Goal: Find contact information: Find contact information

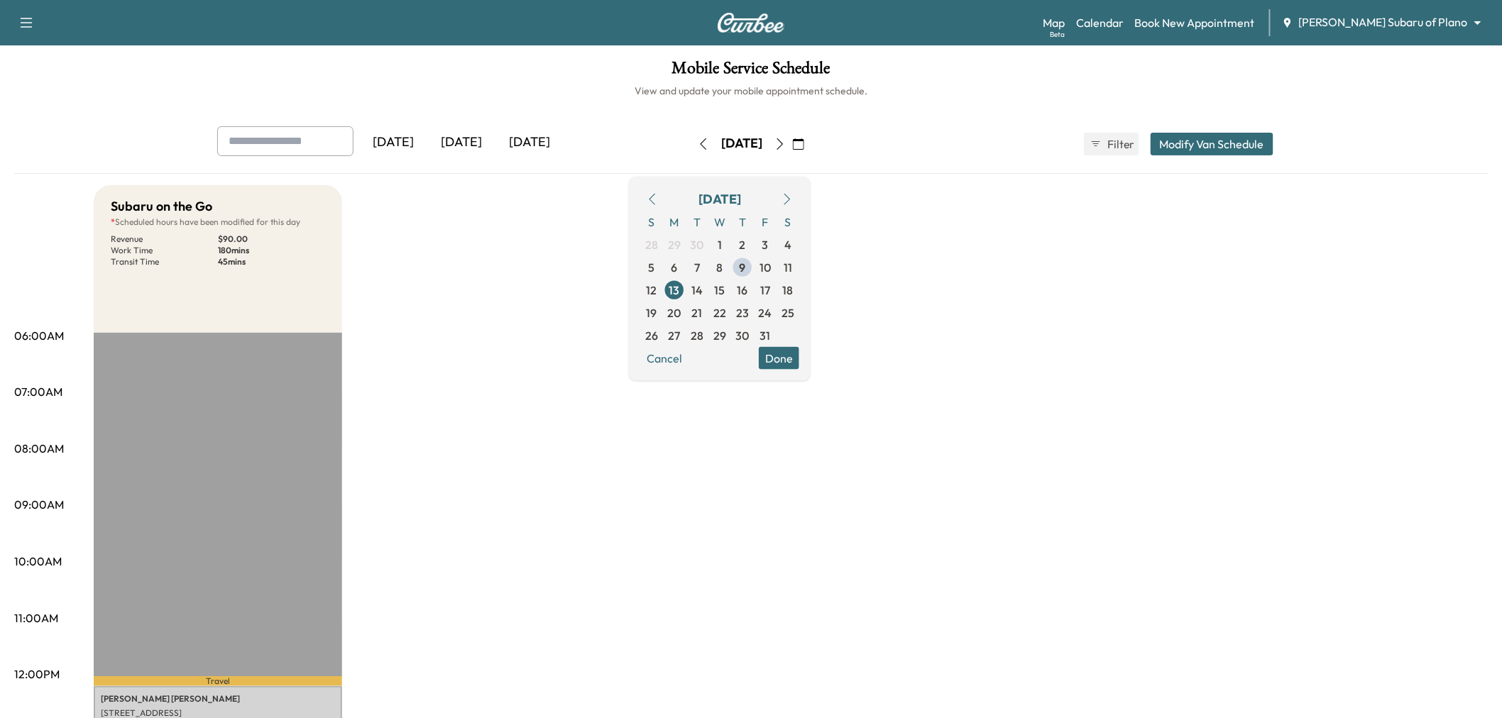
click at [483, 137] on div "[DATE]" at bounding box center [461, 142] width 68 height 33
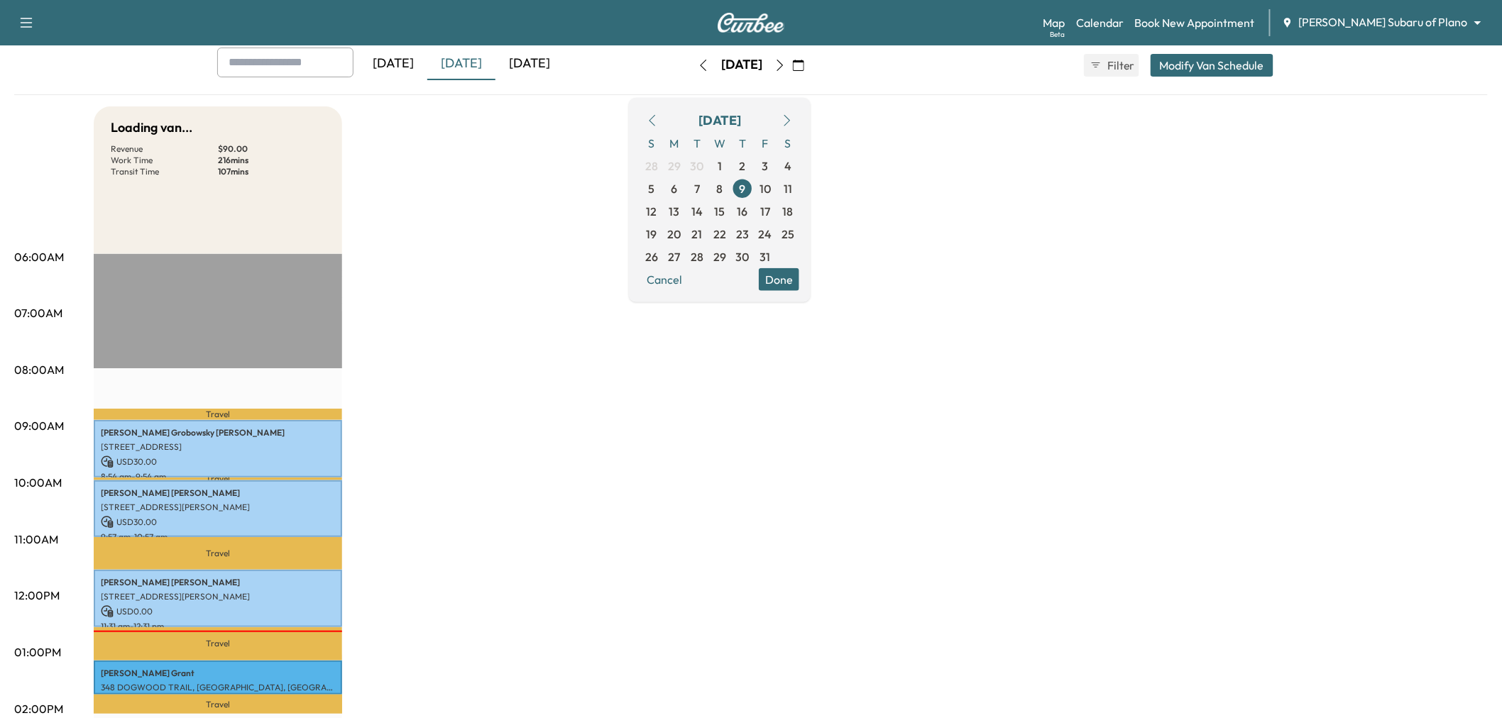
scroll to position [236, 0]
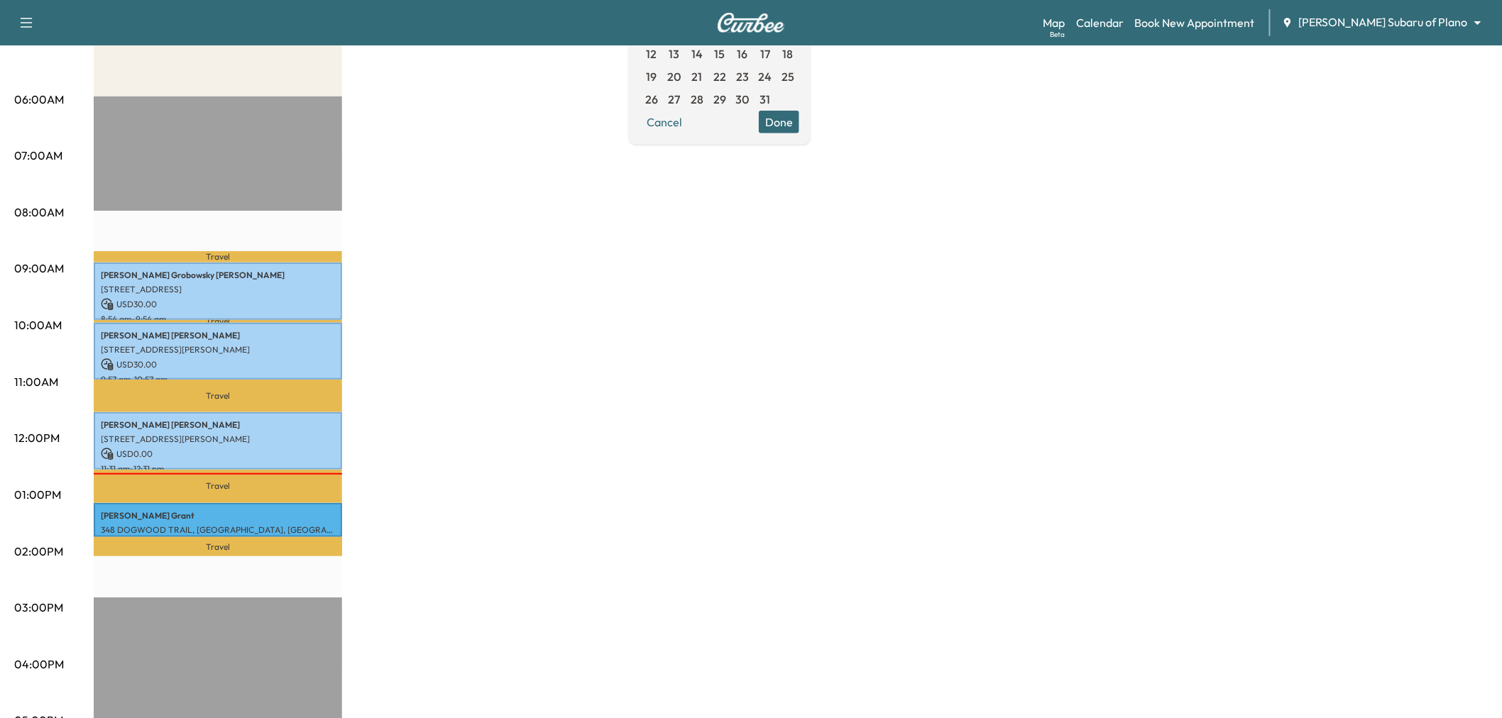
click at [498, 374] on div "Subaru on the Go * Scheduled hours have been modified for this day Revenue $ 90…" at bounding box center [791, 481] width 1394 height 1065
click at [590, 317] on div "Subaru on the Go * Scheduled hours have been modified for this day Revenue $ 90…" at bounding box center [791, 481] width 1394 height 1065
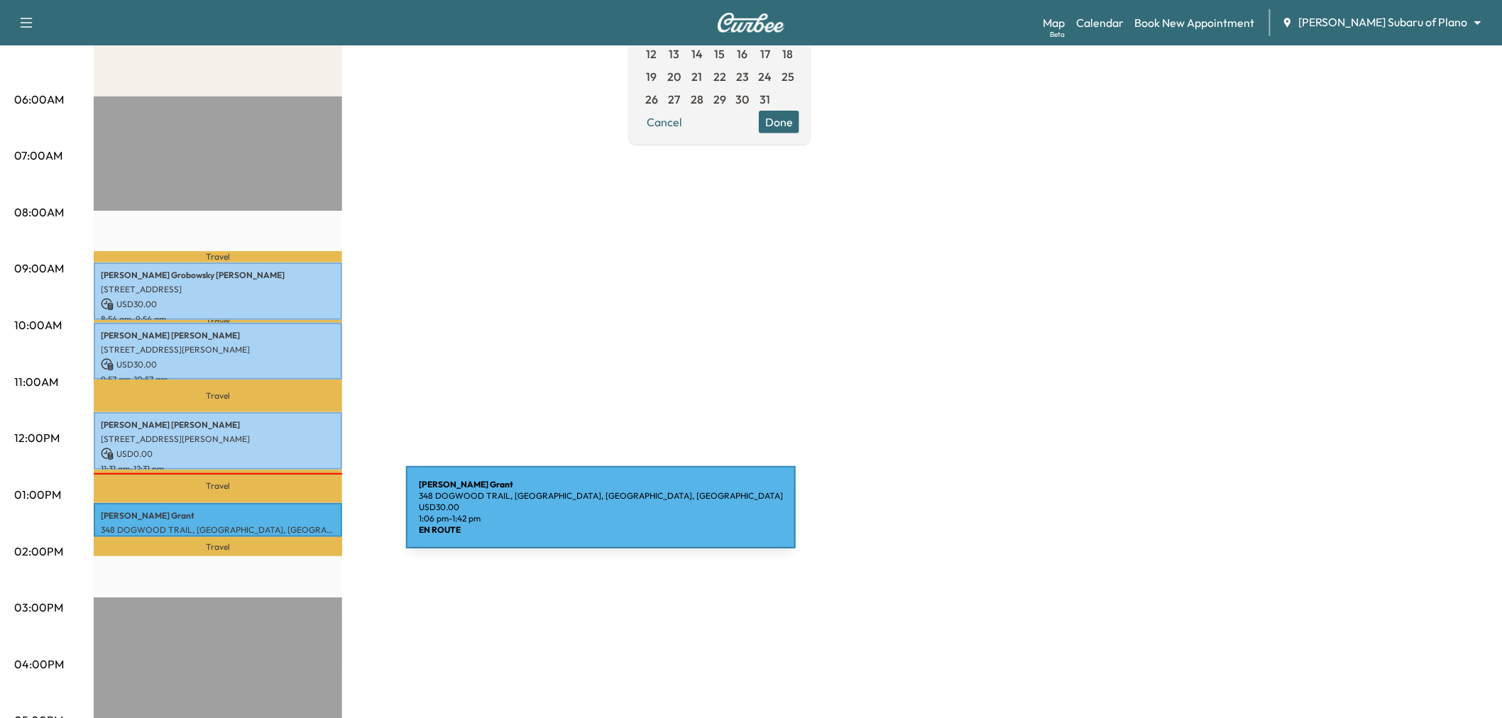
click at [300, 516] on div "Kimberly Grant 348 DOGWOOD TRAIL, COPPELL, TX 75019, USA USD 30.00 1:06 pm - 1:…" at bounding box center [218, 520] width 248 height 34
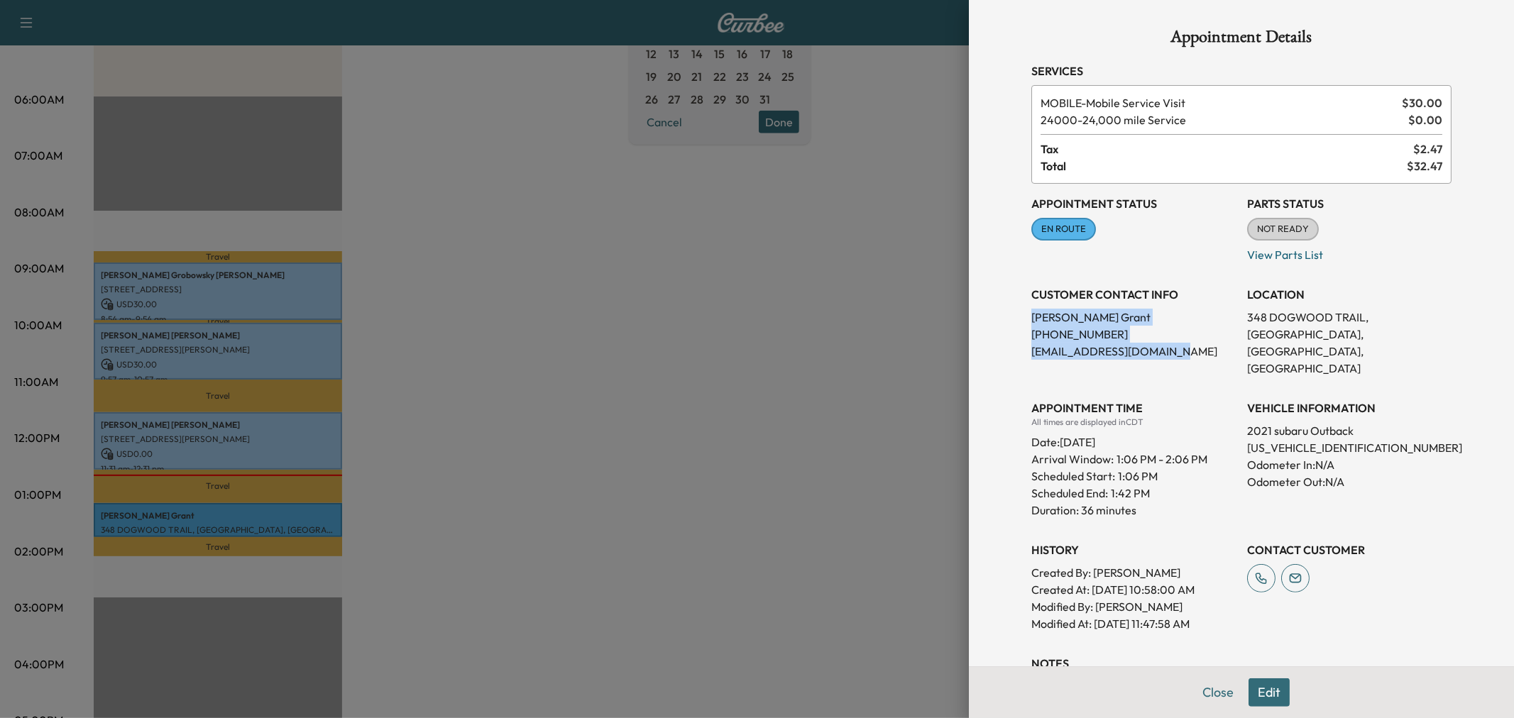
drag, startPoint x: 1020, startPoint y: 314, endPoint x: 1152, endPoint y: 348, distance: 136.4
click at [1152, 348] on div "CUSTOMER CONTACT INFO Kimberly Grant (940) 390-6738 kimberlyjgrant@gmail.com" at bounding box center [1134, 326] width 204 height 102
click at [1062, 317] on p "Kimberly Grant" at bounding box center [1134, 317] width 204 height 17
click at [684, 520] on div at bounding box center [757, 359] width 1514 height 718
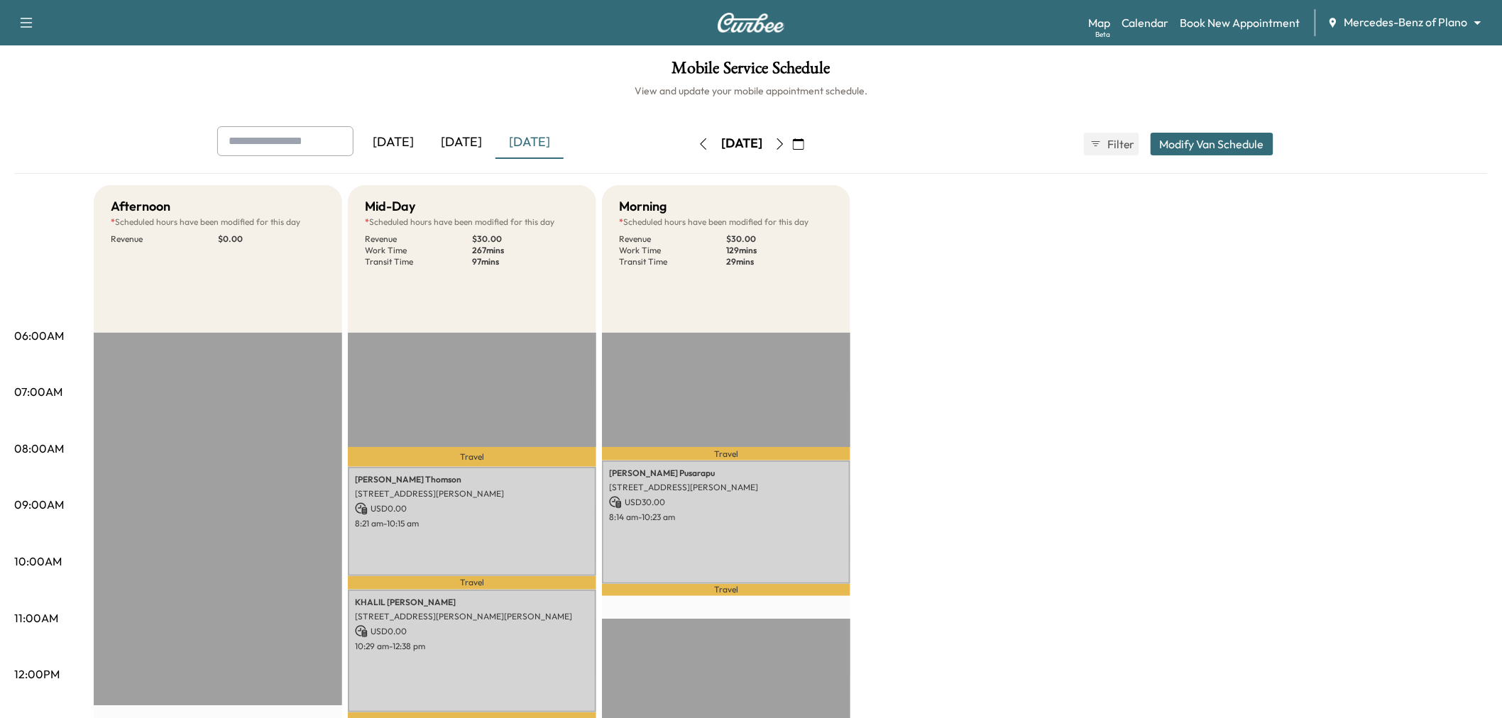
click at [472, 135] on div "[DATE]" at bounding box center [461, 142] width 68 height 33
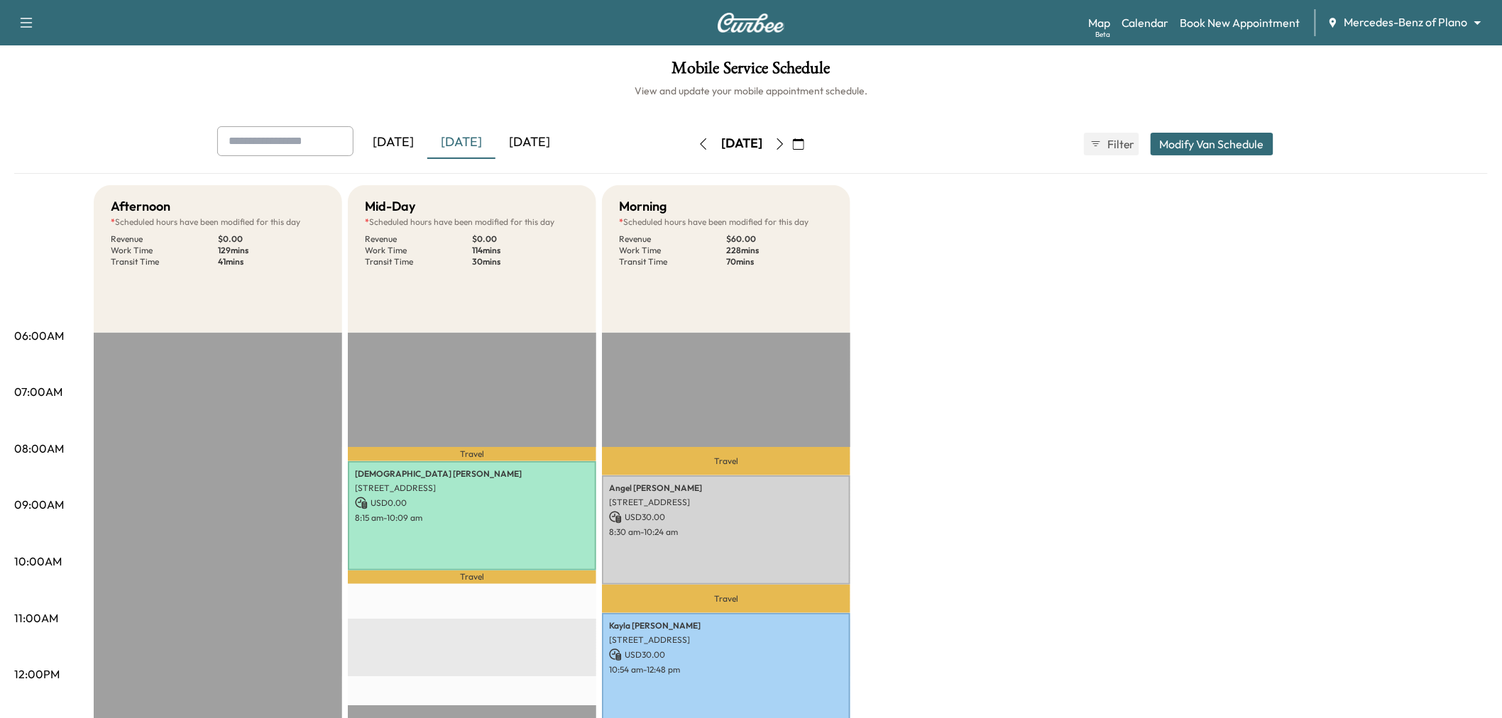
click at [1100, 410] on div "Afternoon * Scheduled hours have been modified for this day Revenue $ 0.00 Work…" at bounding box center [791, 717] width 1394 height 1065
click at [1153, 371] on div "Afternoon * Scheduled hours have been modified for this day Revenue $ 0.00 Work…" at bounding box center [791, 717] width 1394 height 1065
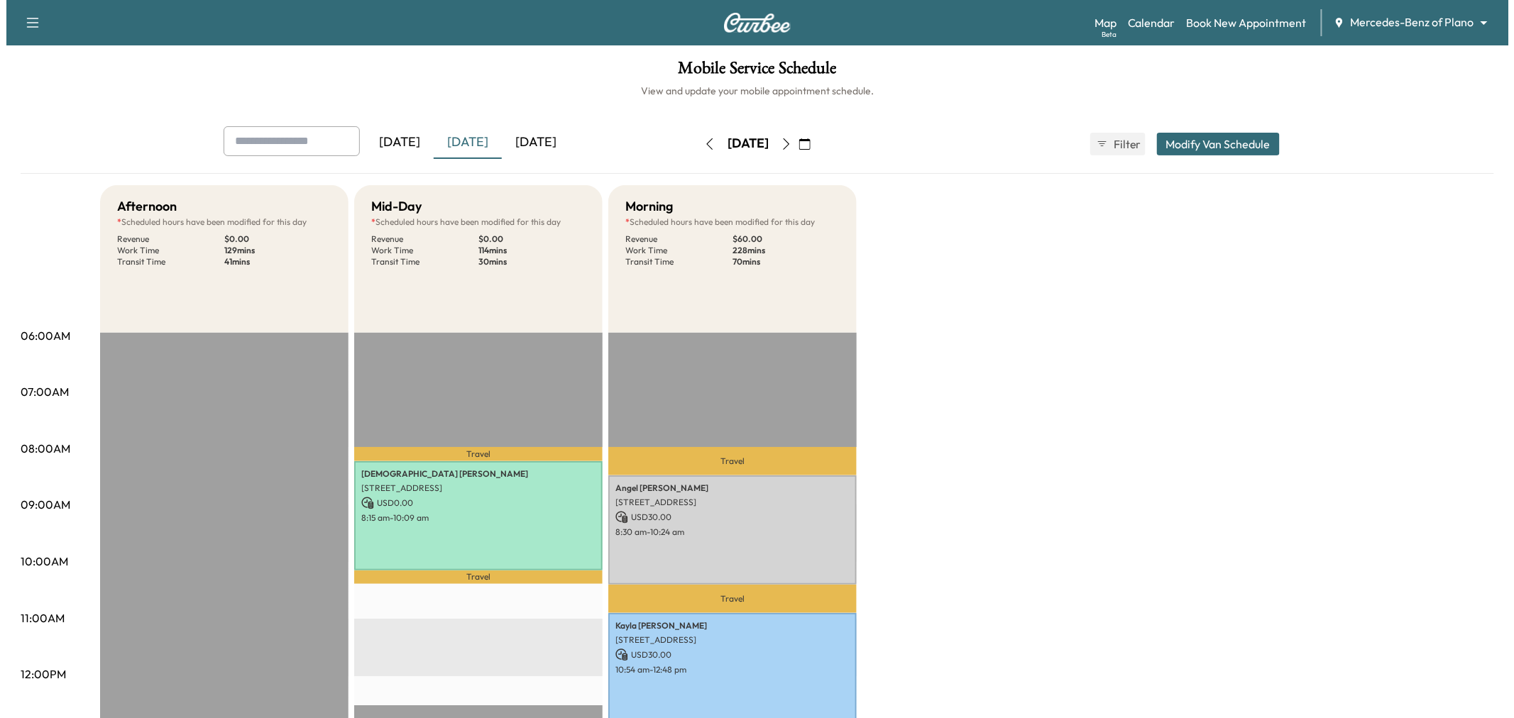
scroll to position [315, 0]
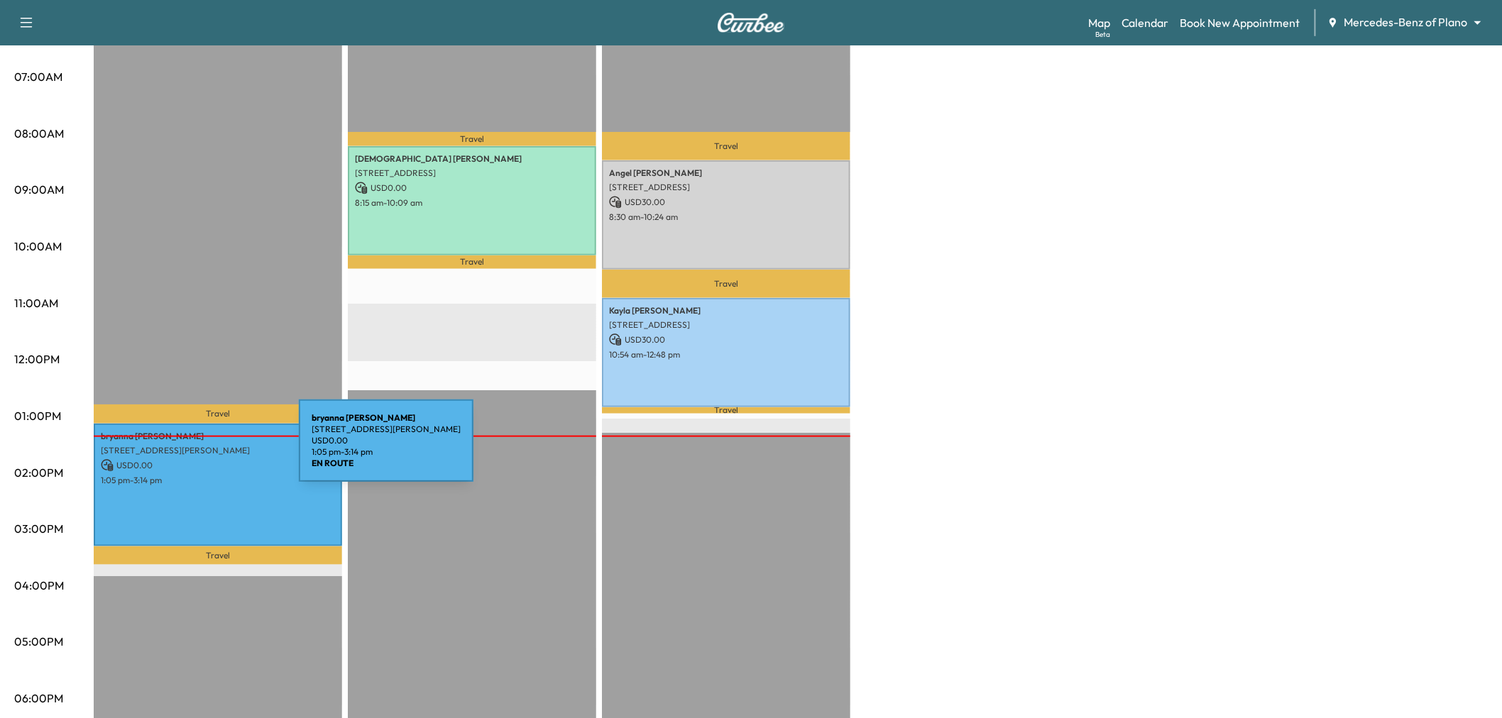
click at [203, 514] on div "bryanna latonia 10329 Bolivar Dr, McKinney, TX 75072, USA USD 0.00 1:05 pm - 3:…" at bounding box center [218, 486] width 248 height 124
